Goal: Transaction & Acquisition: Purchase product/service

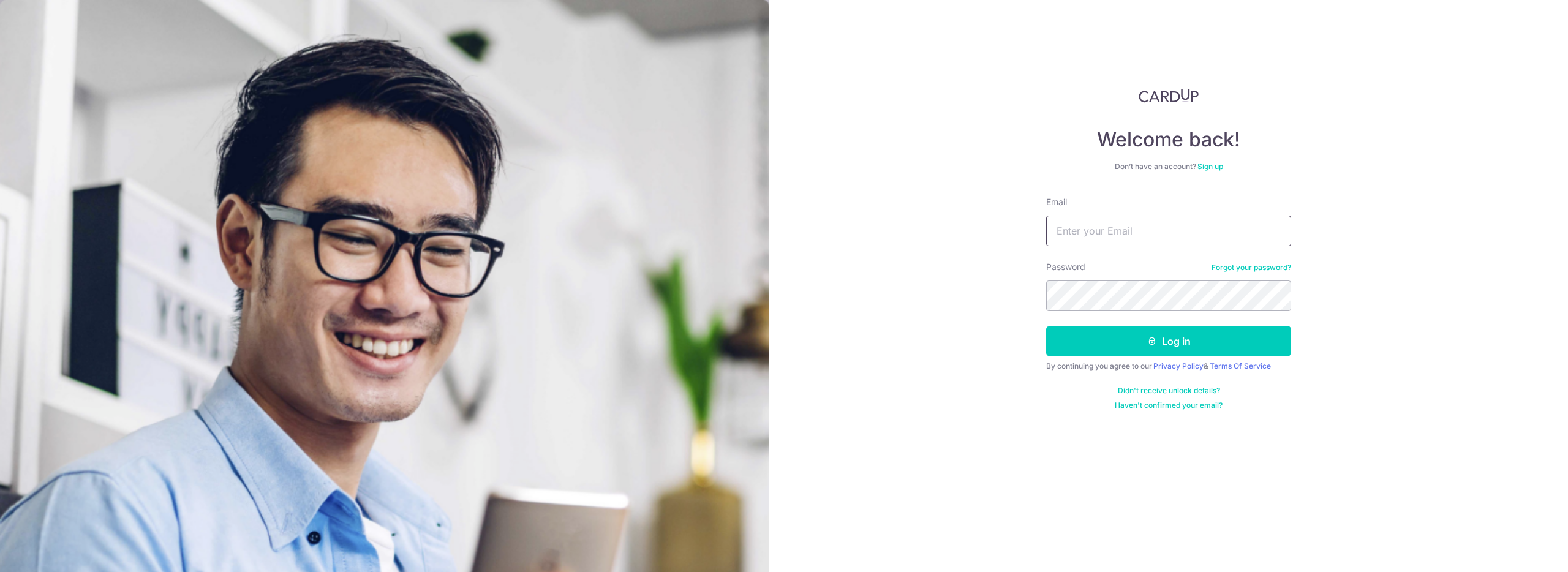
click at [1190, 216] on input "Email" at bounding box center [1168, 231] width 245 height 31
click at [1171, 228] on input "Email" at bounding box center [1168, 231] width 245 height 31
type input "kennchong85@gmail.com"
drag, startPoint x: 1186, startPoint y: 314, endPoint x: 1182, endPoint y: 326, distance: 12.6
click at [1186, 314] on form "Email kennchong85@gmail.com Password Forgot your password? Log in By continuing…" at bounding box center [1168, 303] width 245 height 214
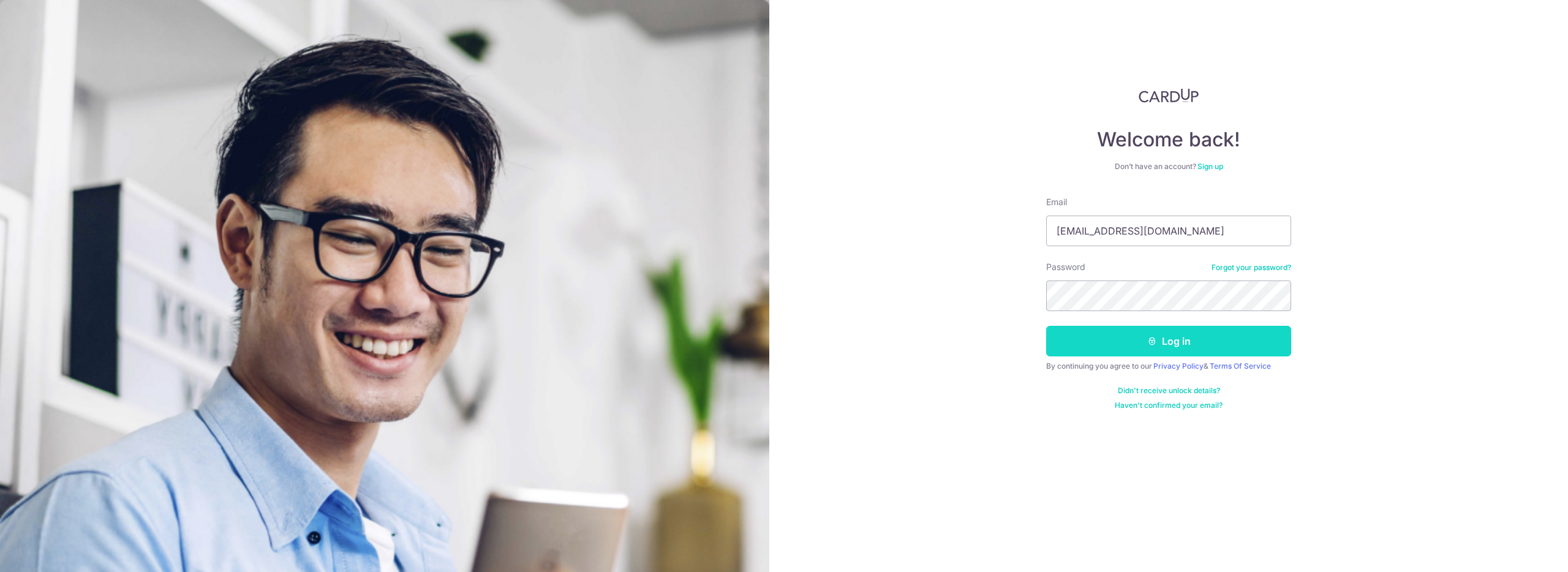
click at [1180, 333] on button "Log in" at bounding box center [1168, 341] width 245 height 31
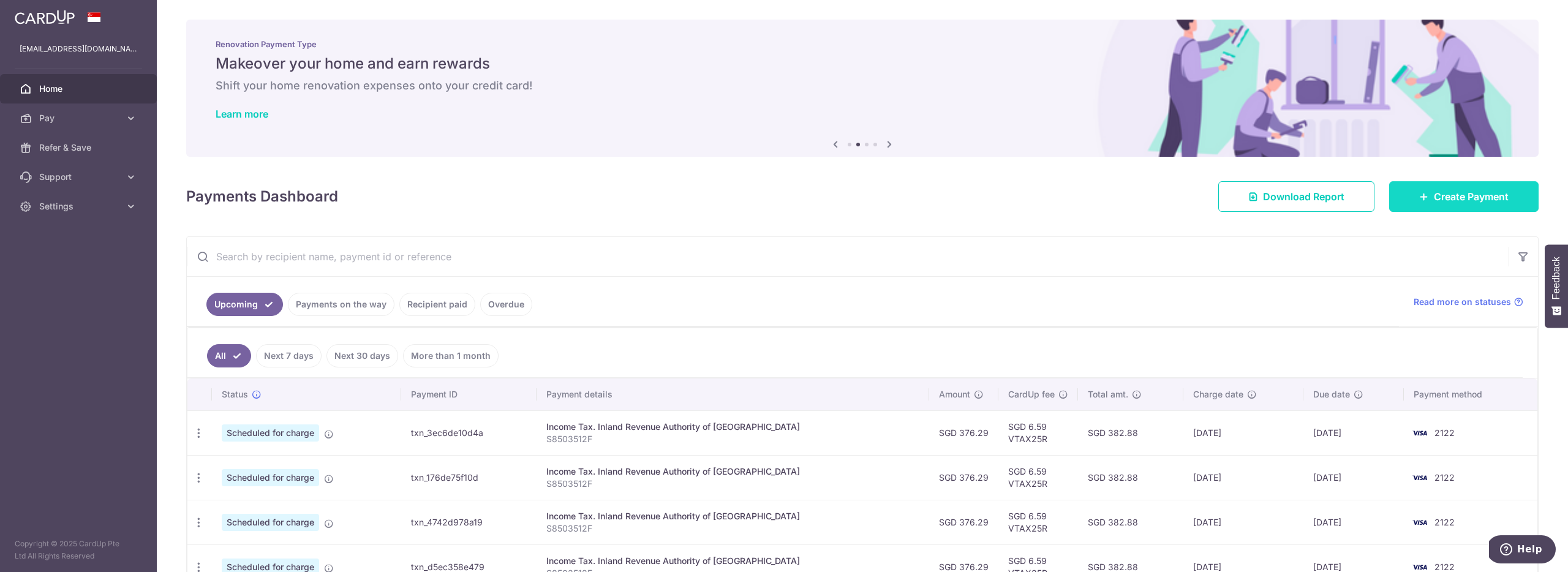
click at [1443, 204] on link "Create Payment" at bounding box center [1463, 197] width 149 height 31
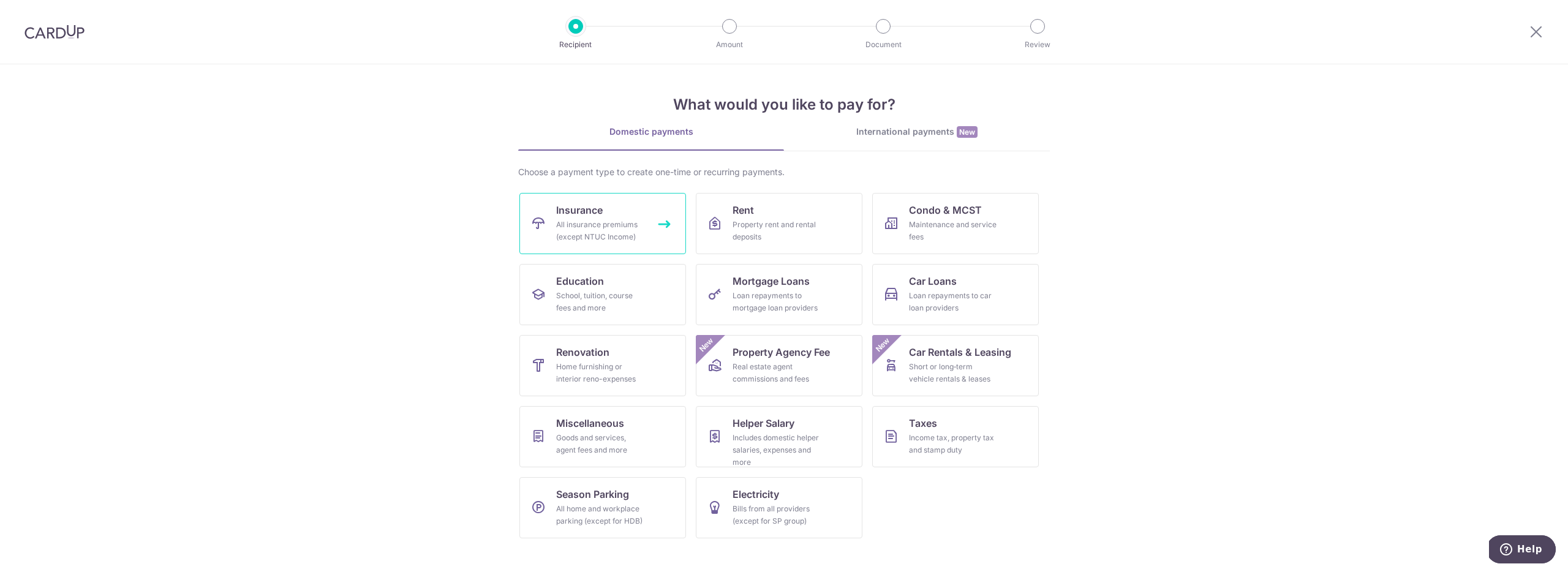
click at [608, 194] on link "Insurance All insurance premiums (except NTUC Income)" at bounding box center [603, 223] width 167 height 61
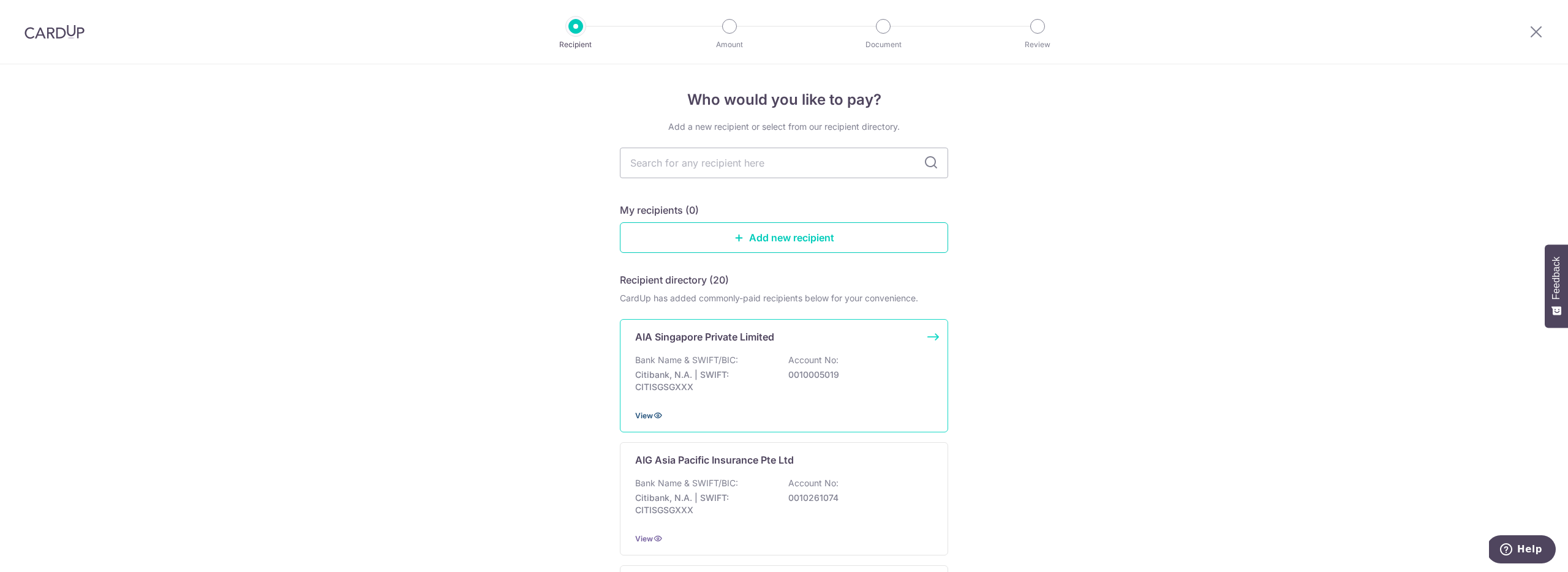
click at [653, 415] on icon at bounding box center [658, 416] width 10 height 10
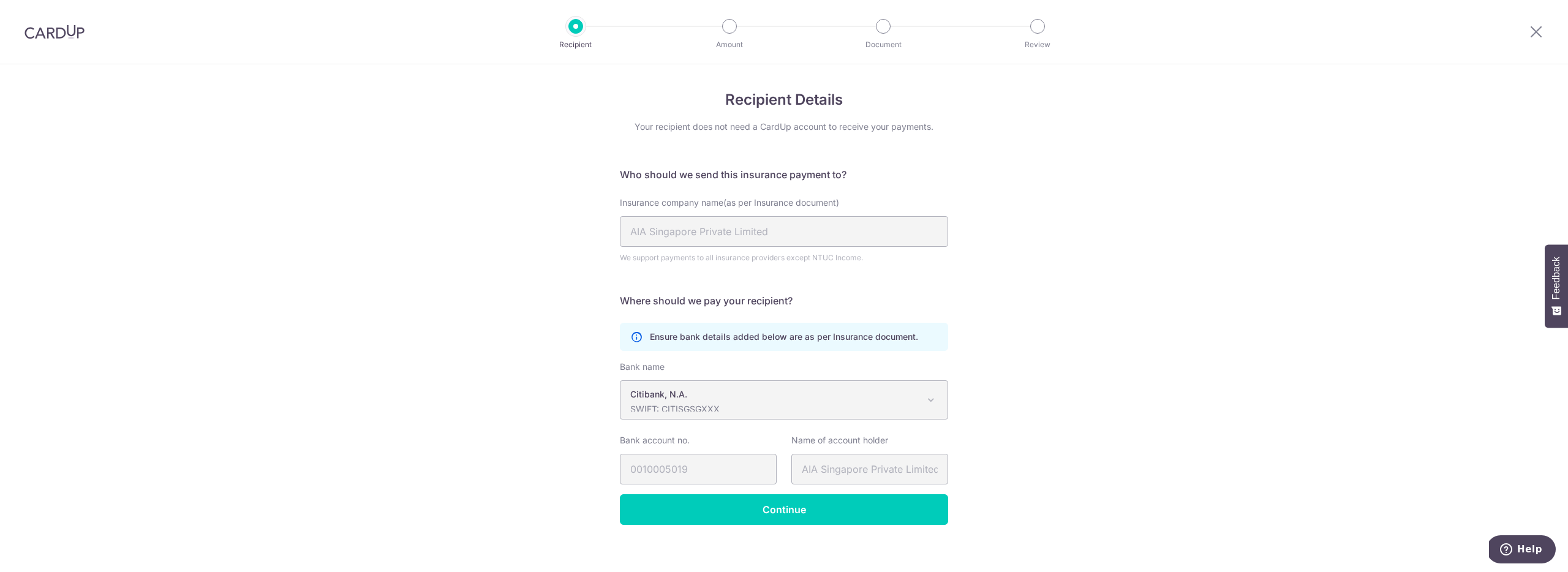
scroll to position [11, 0]
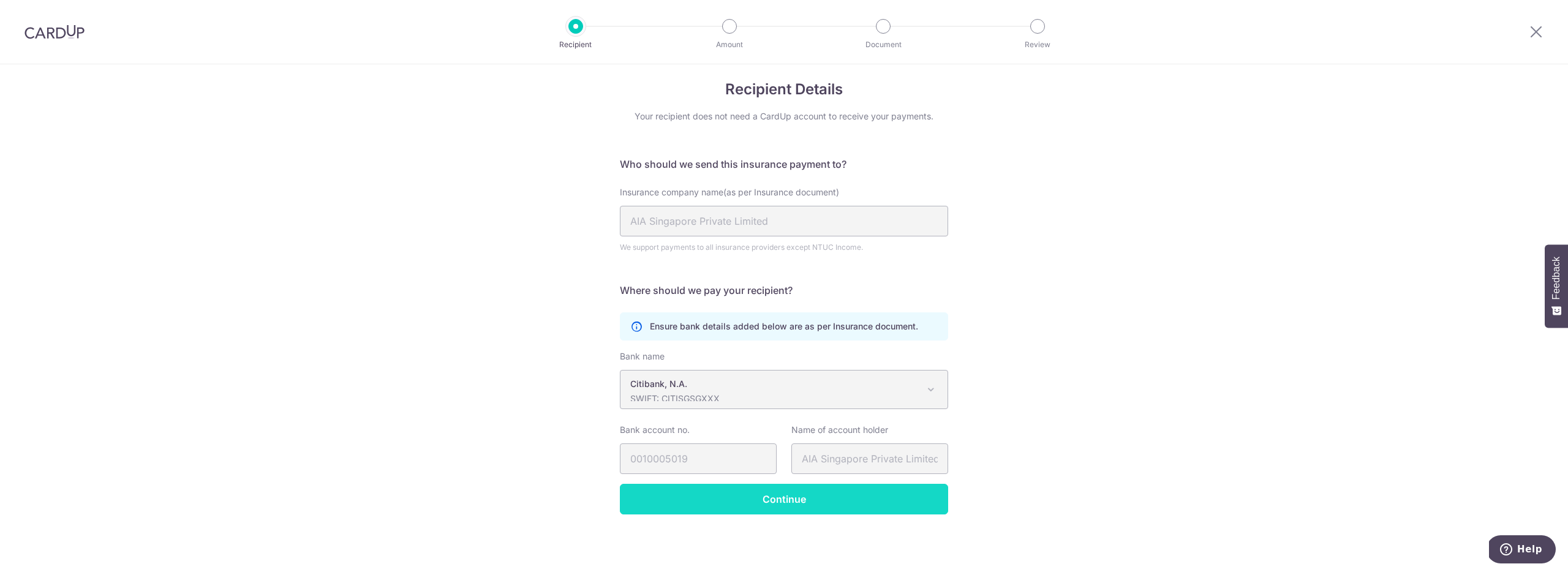
click at [809, 507] on input "Continue" at bounding box center [784, 499] width 328 height 31
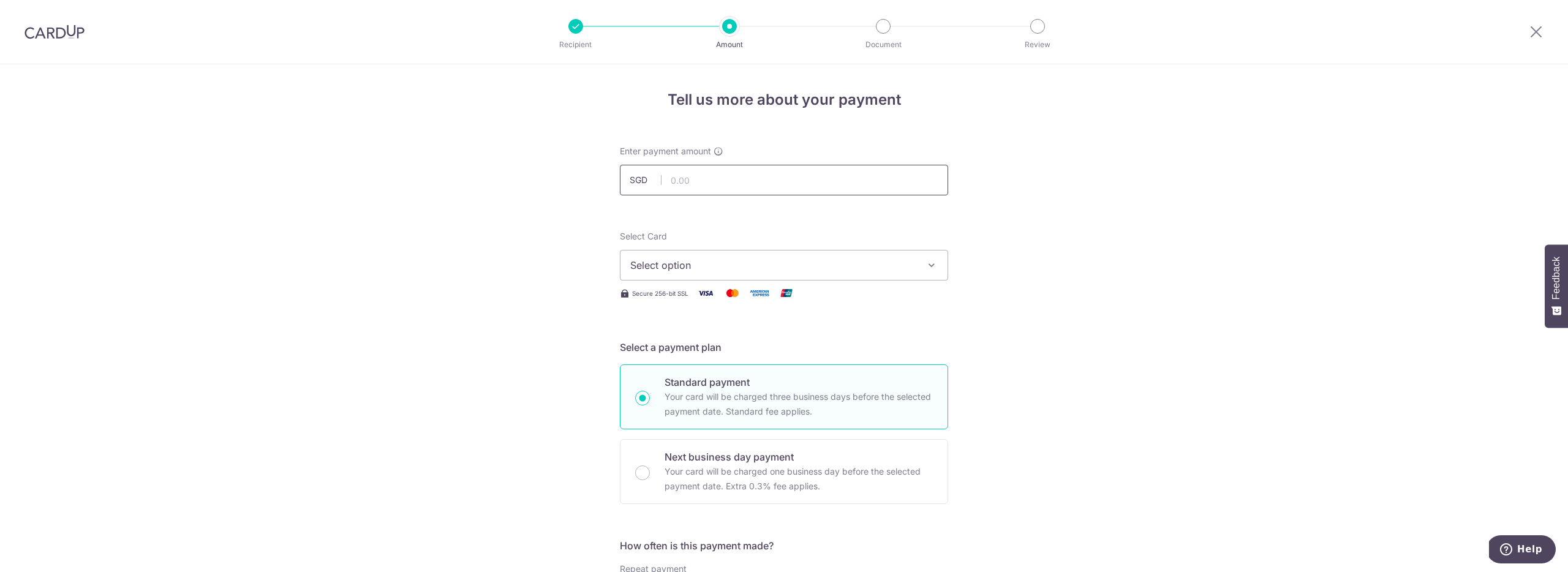
click at [771, 177] on input "text" at bounding box center [784, 180] width 328 height 31
type input "617.00"
click at [779, 256] on button "Select option" at bounding box center [784, 266] width 328 height 31
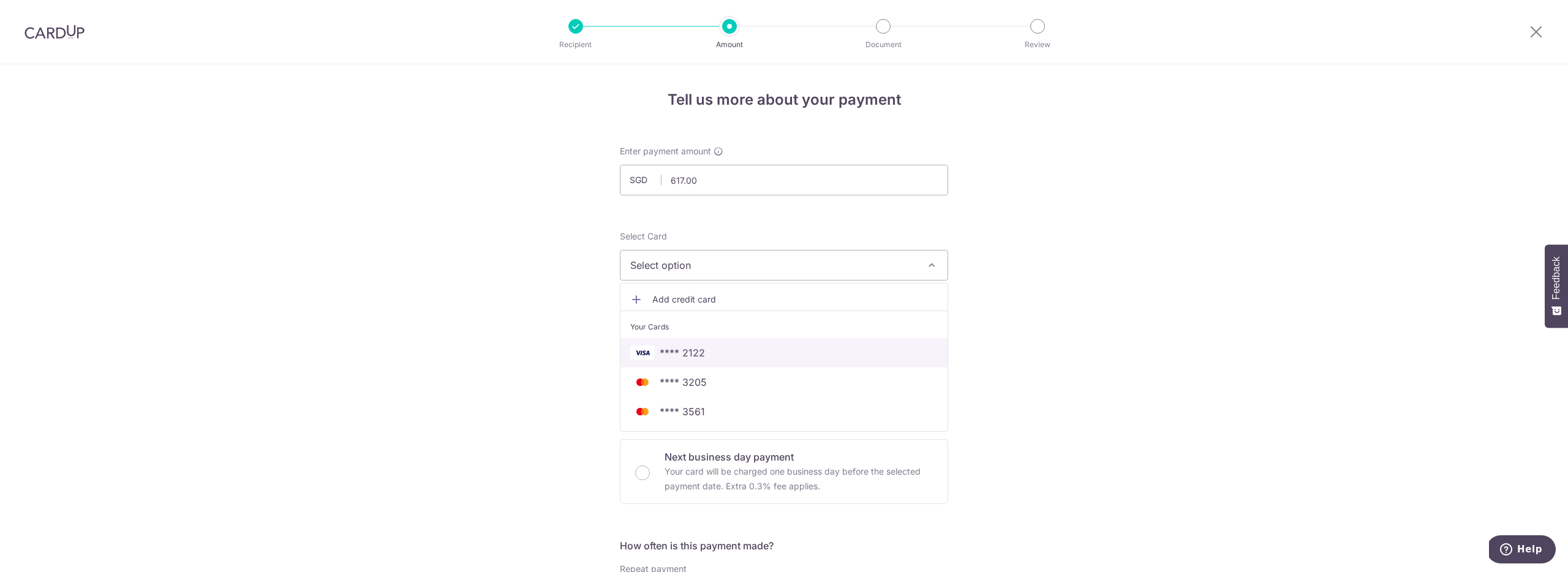
click at [744, 362] on link "**** 2122" at bounding box center [784, 353] width 327 height 29
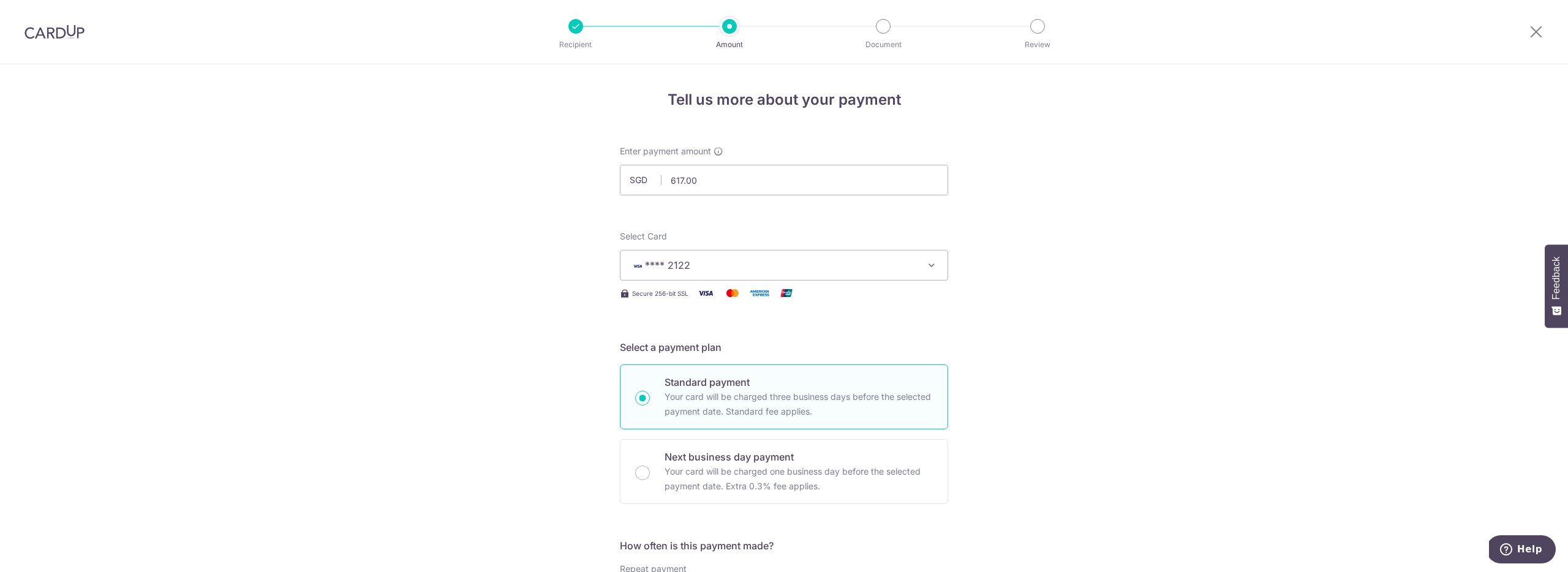
scroll to position [323, 0]
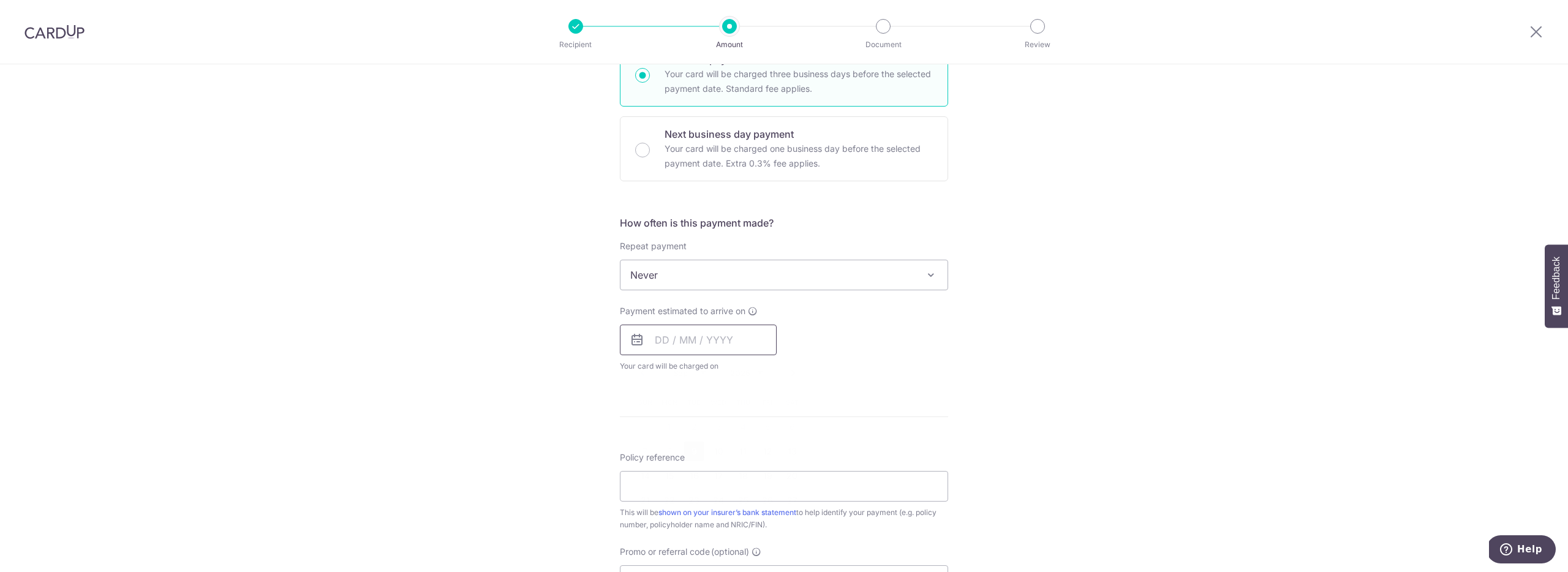
click at [709, 345] on input "text" at bounding box center [698, 341] width 157 height 31
click at [766, 455] on link "12" at bounding box center [767, 451] width 20 height 20
type input "12/09/2025"
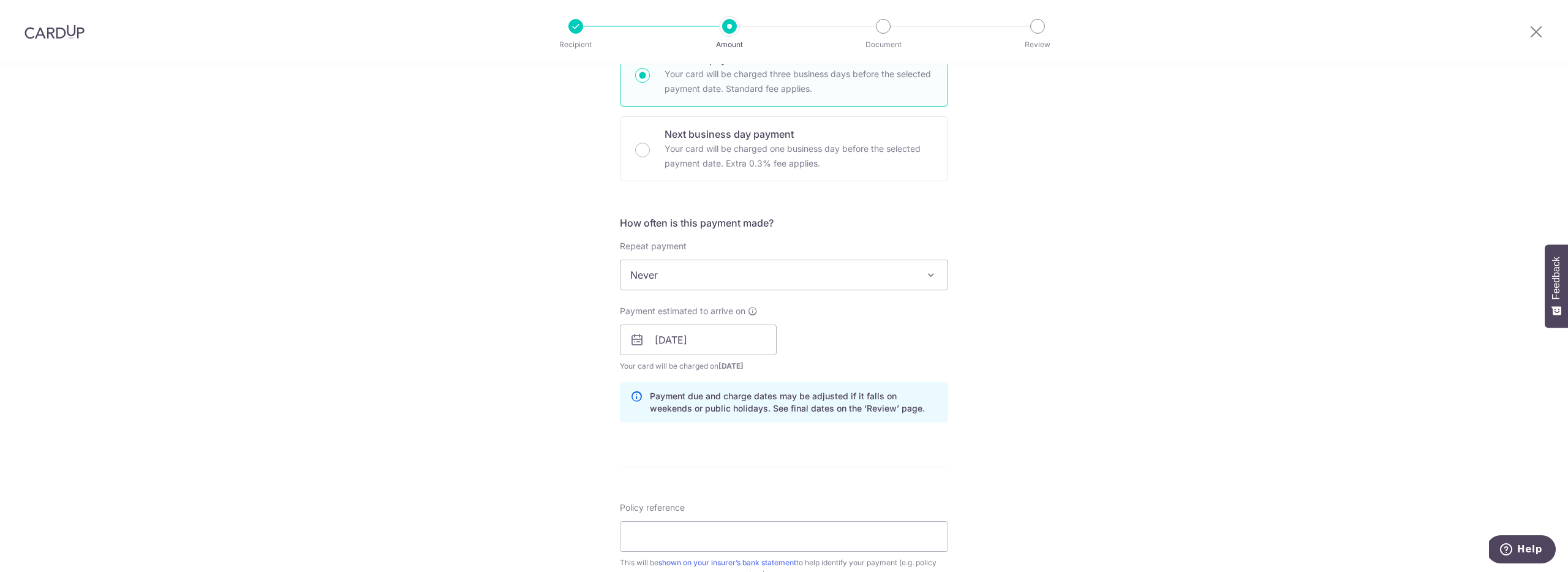
scroll to position [599, 0]
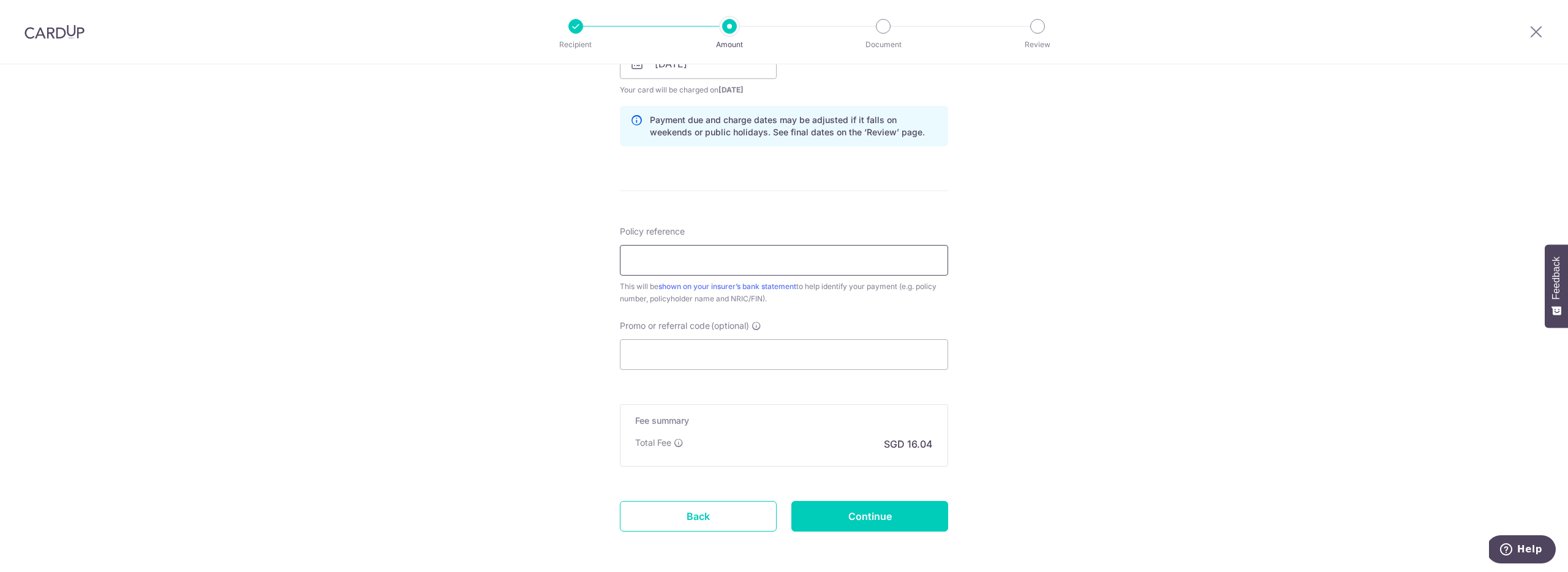
click at [682, 261] on input "Policy reference" at bounding box center [784, 261] width 328 height 31
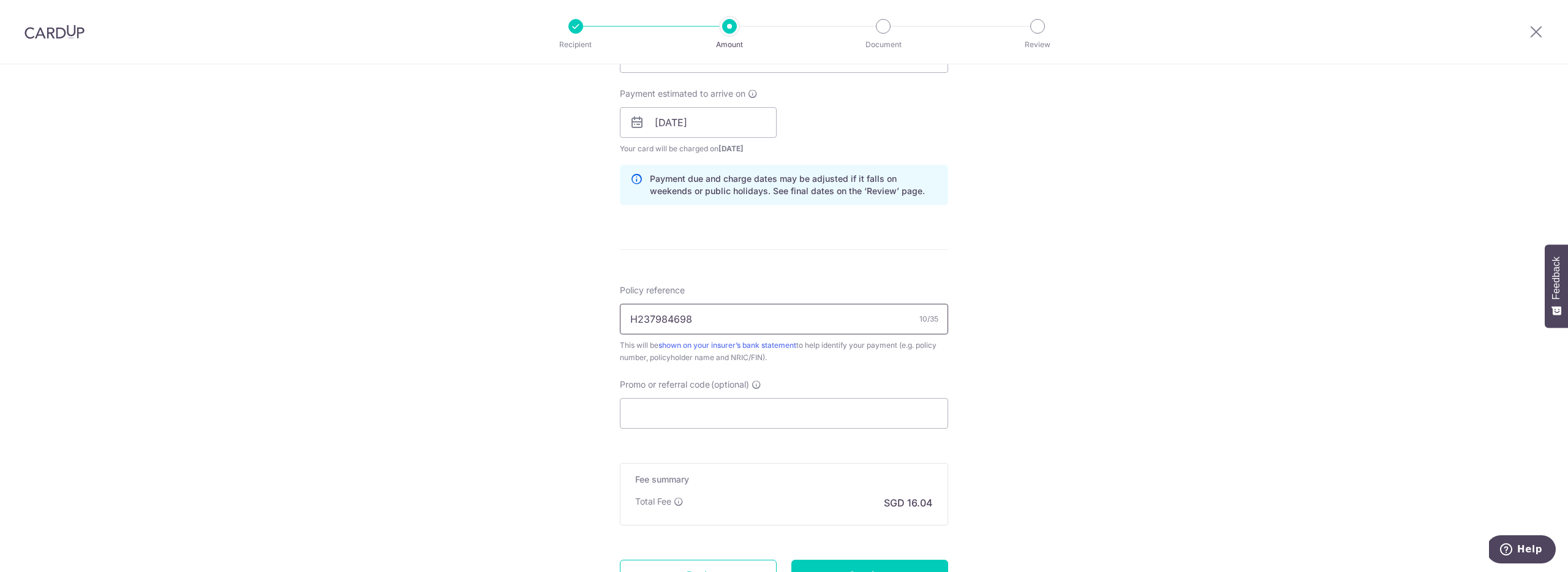
type input "H237984698"
click at [670, 408] on input "Promo or referral code (optional)" at bounding box center [784, 414] width 328 height 31
paste input "OFF225"
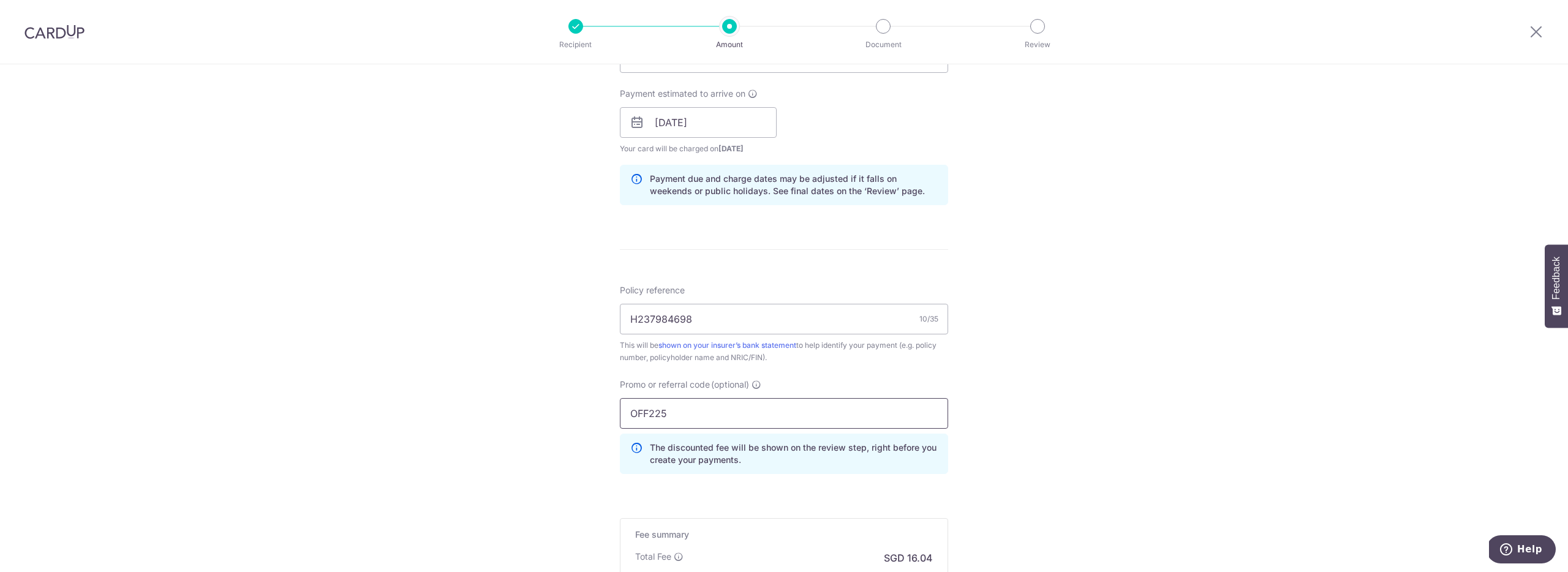
type input "OFF225"
click at [972, 407] on div "Tell us more about your payment Enter payment amount SGD 617.00 617.00 Select C…" at bounding box center [784, 131] width 1568 height 1214
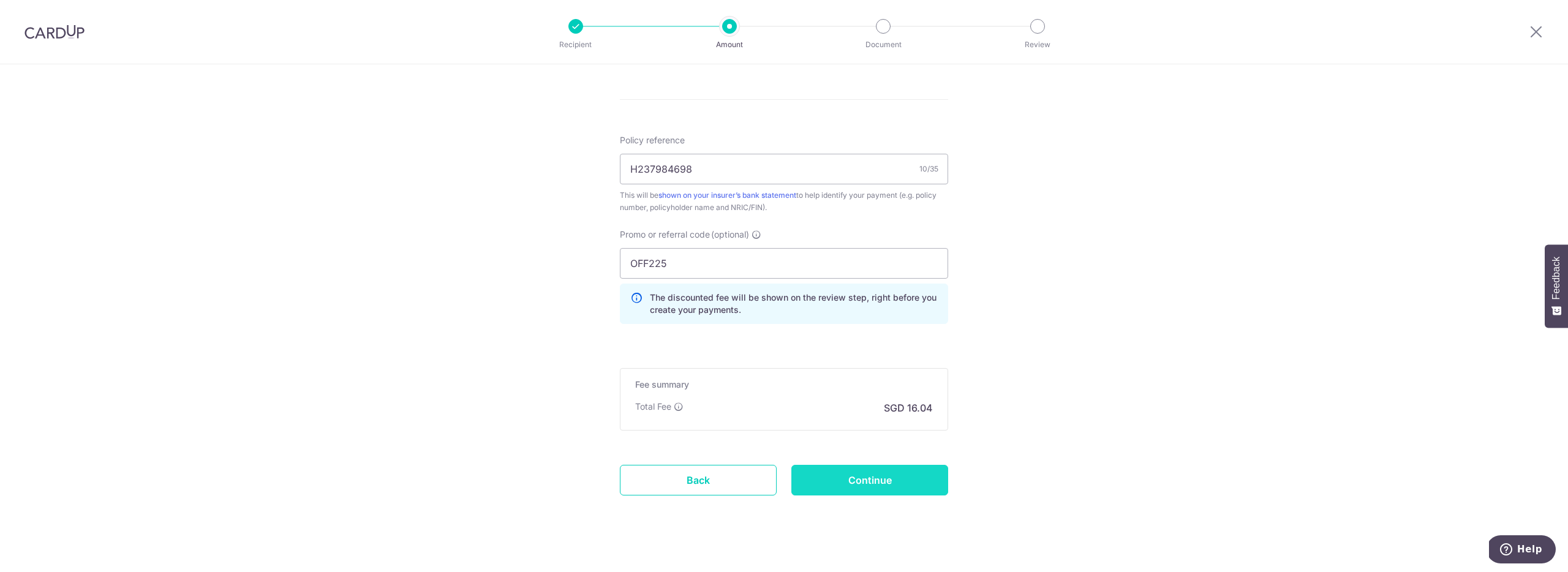
click at [907, 476] on input "Continue" at bounding box center [870, 481] width 157 height 31
type input "Create Schedule"
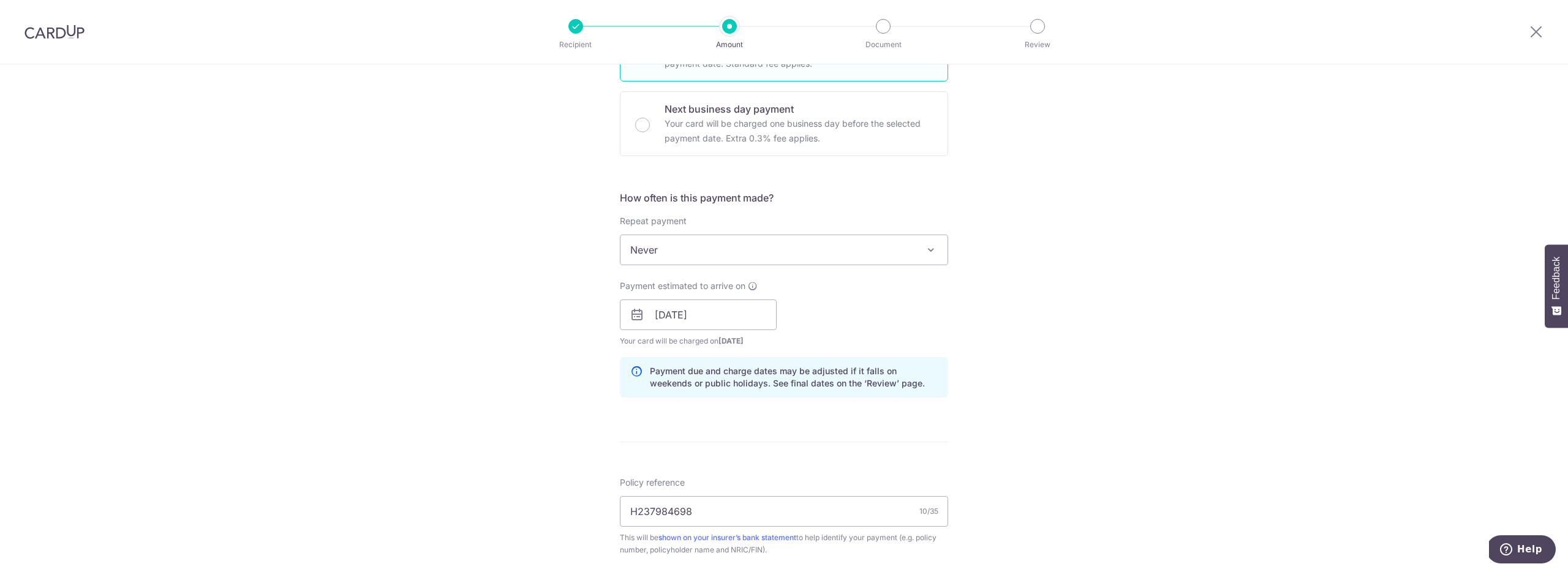
scroll to position [213, 0]
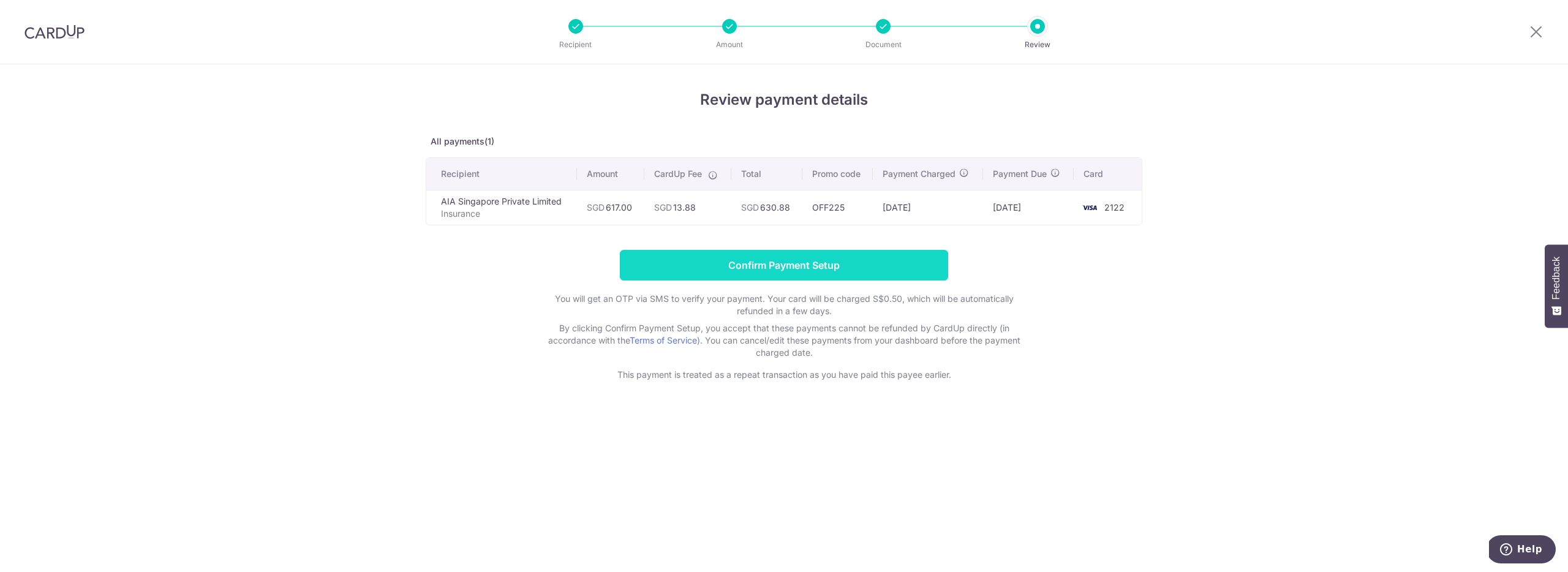
click at [911, 257] on input "Confirm Payment Setup" at bounding box center [784, 266] width 328 height 31
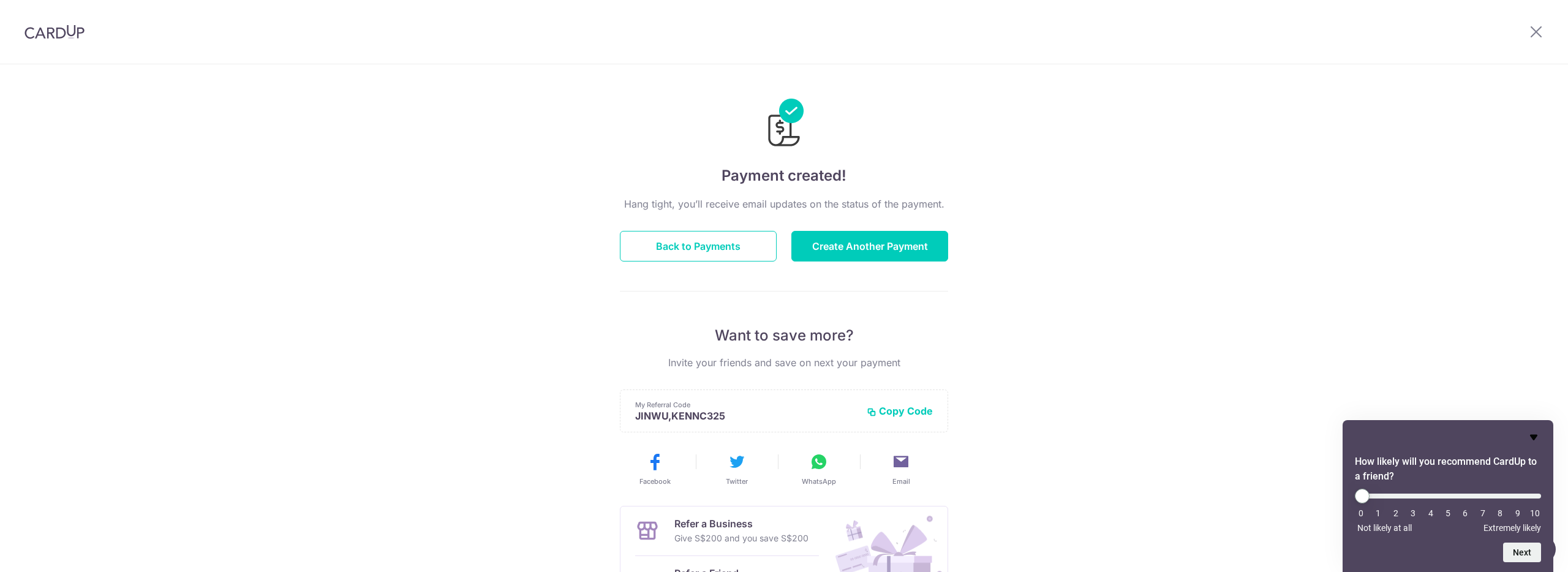
click at [1532, 435] on icon "Hide survey" at bounding box center [1533, 438] width 7 height 6
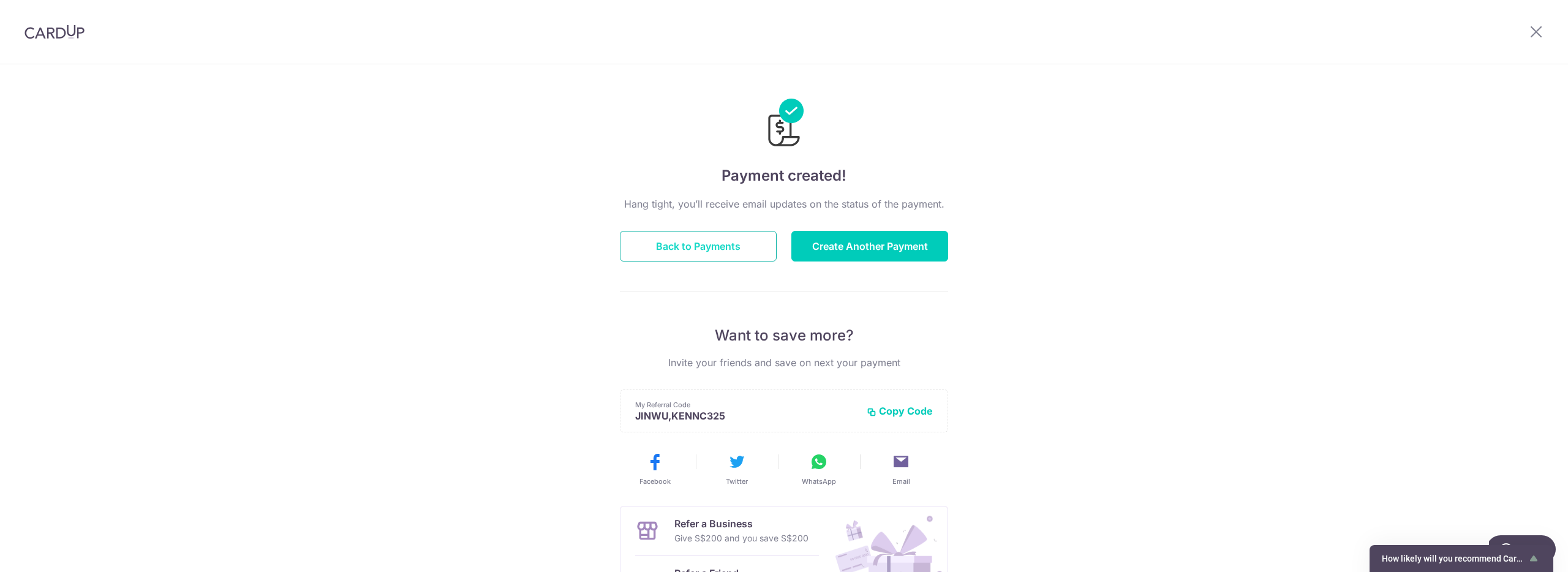
click at [690, 246] on button "Back to Payments" at bounding box center [698, 246] width 157 height 31
click at [730, 249] on button "Back to Payments" at bounding box center [698, 246] width 157 height 31
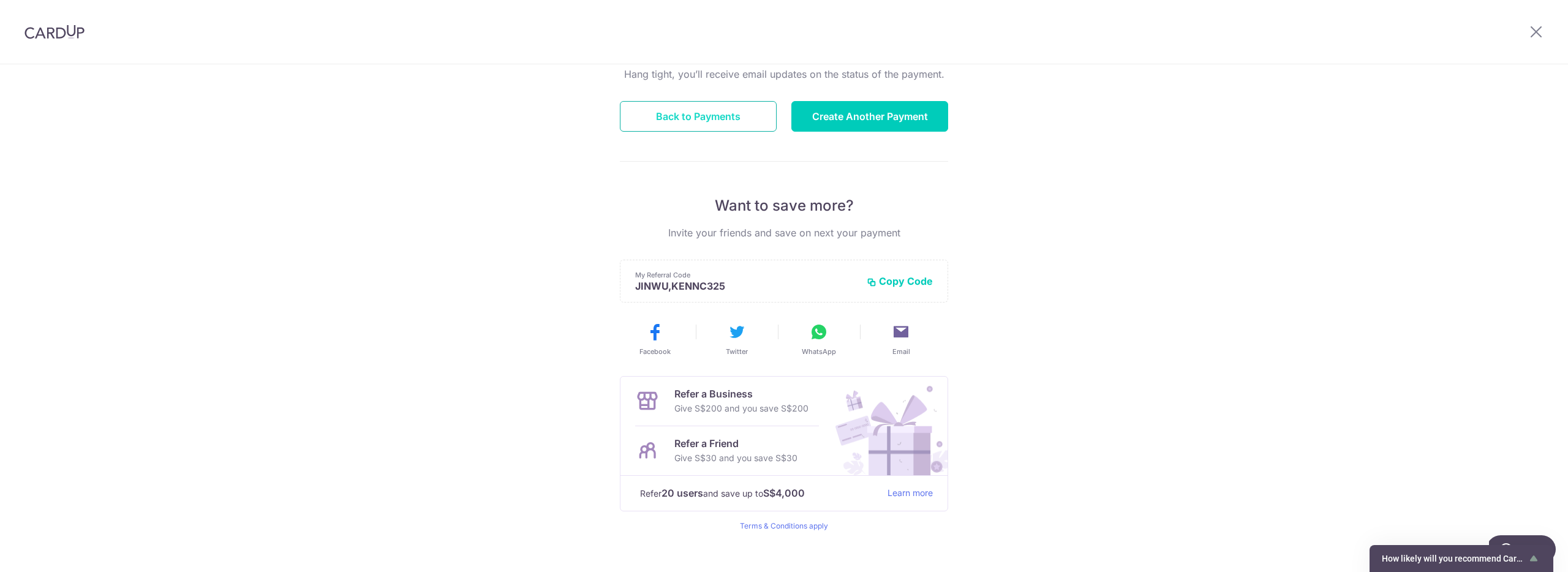
click at [734, 125] on button "Back to Payments" at bounding box center [698, 117] width 157 height 31
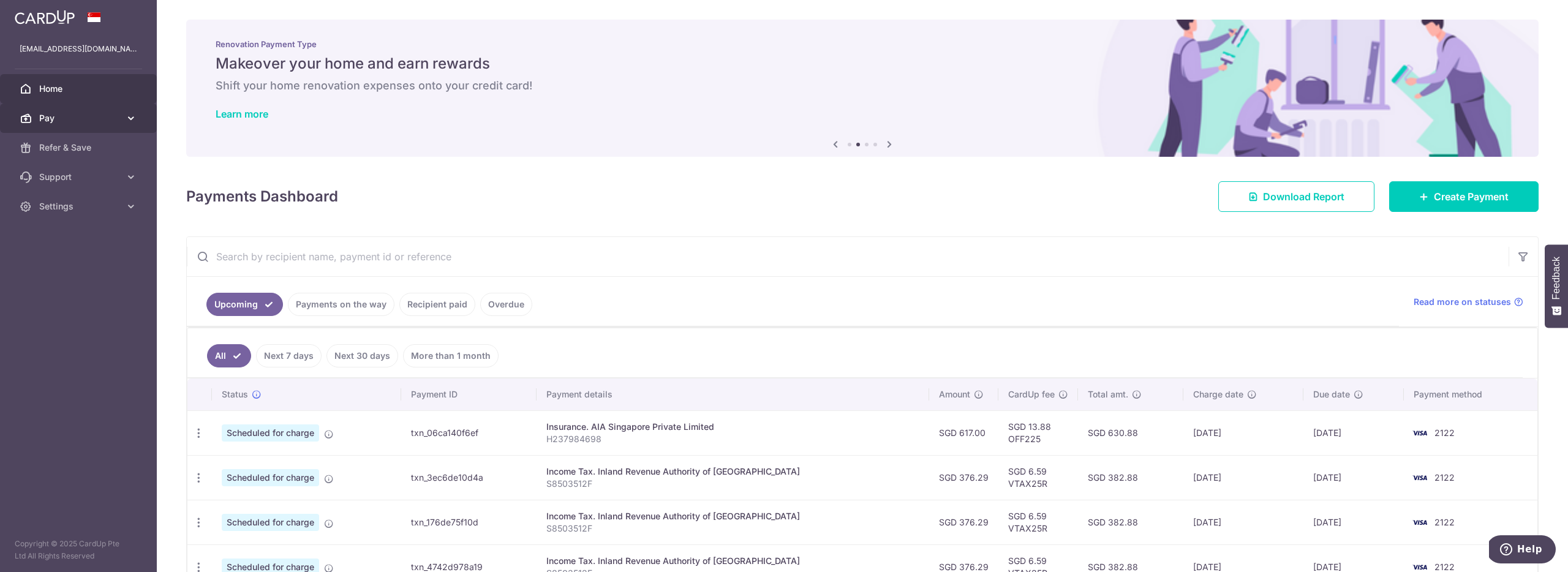
click at [122, 117] on link "Pay" at bounding box center [78, 118] width 157 height 29
click at [116, 270] on link "Support" at bounding box center [78, 280] width 157 height 29
click at [136, 378] on icon at bounding box center [130, 384] width 12 height 12
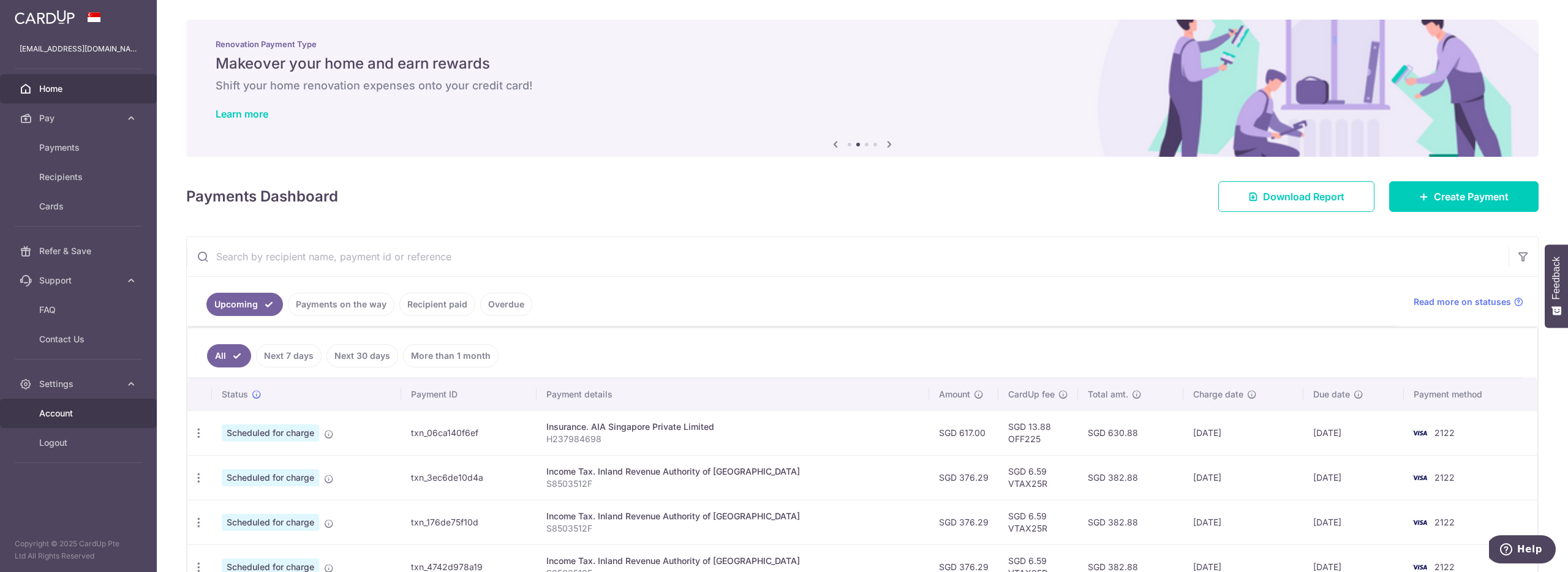
click at [93, 412] on span "Account" at bounding box center [79, 413] width 81 height 12
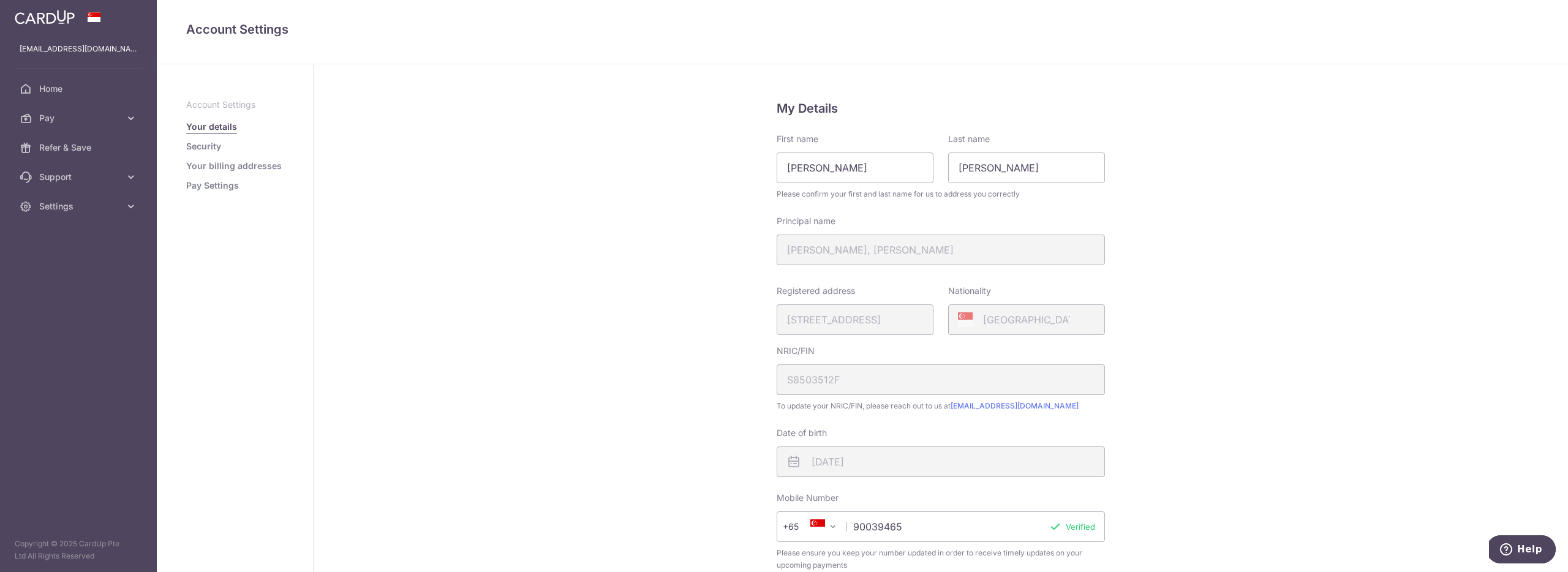
scroll to position [209, 0]
